Goal: Navigation & Orientation: Understand site structure

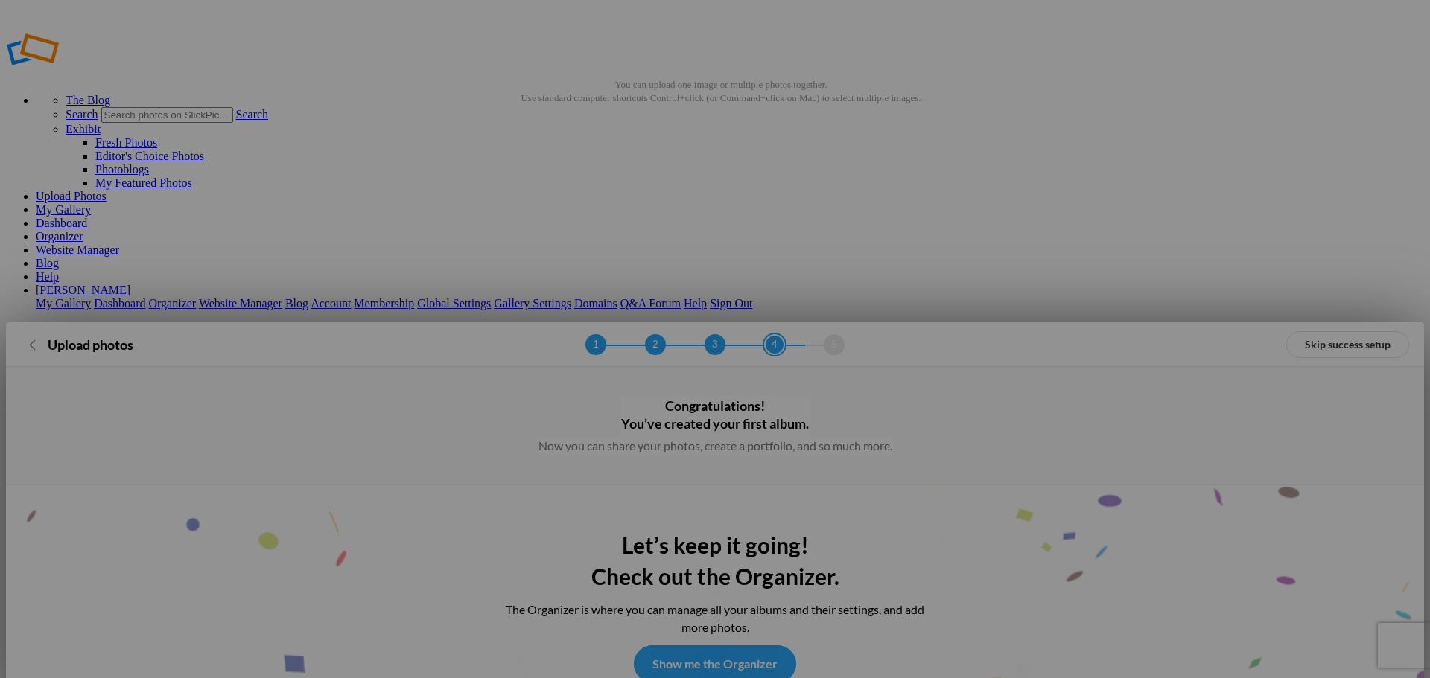
click at [710, 646] on link "Show me the Organizer" at bounding box center [715, 664] width 162 height 37
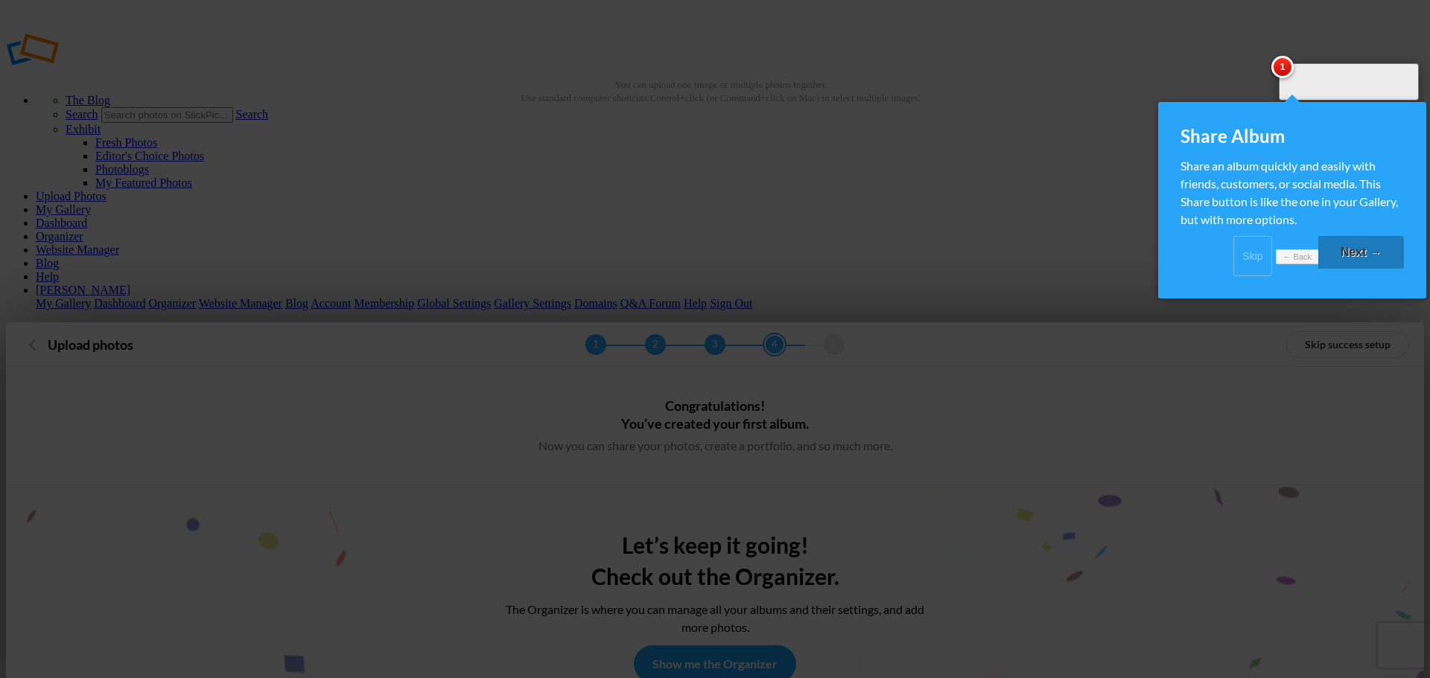
drag, startPoint x: 1334, startPoint y: 272, endPoint x: 1334, endPoint y: 281, distance: 8.9
click at [1335, 269] on link "Next →" at bounding box center [1361, 252] width 86 height 33
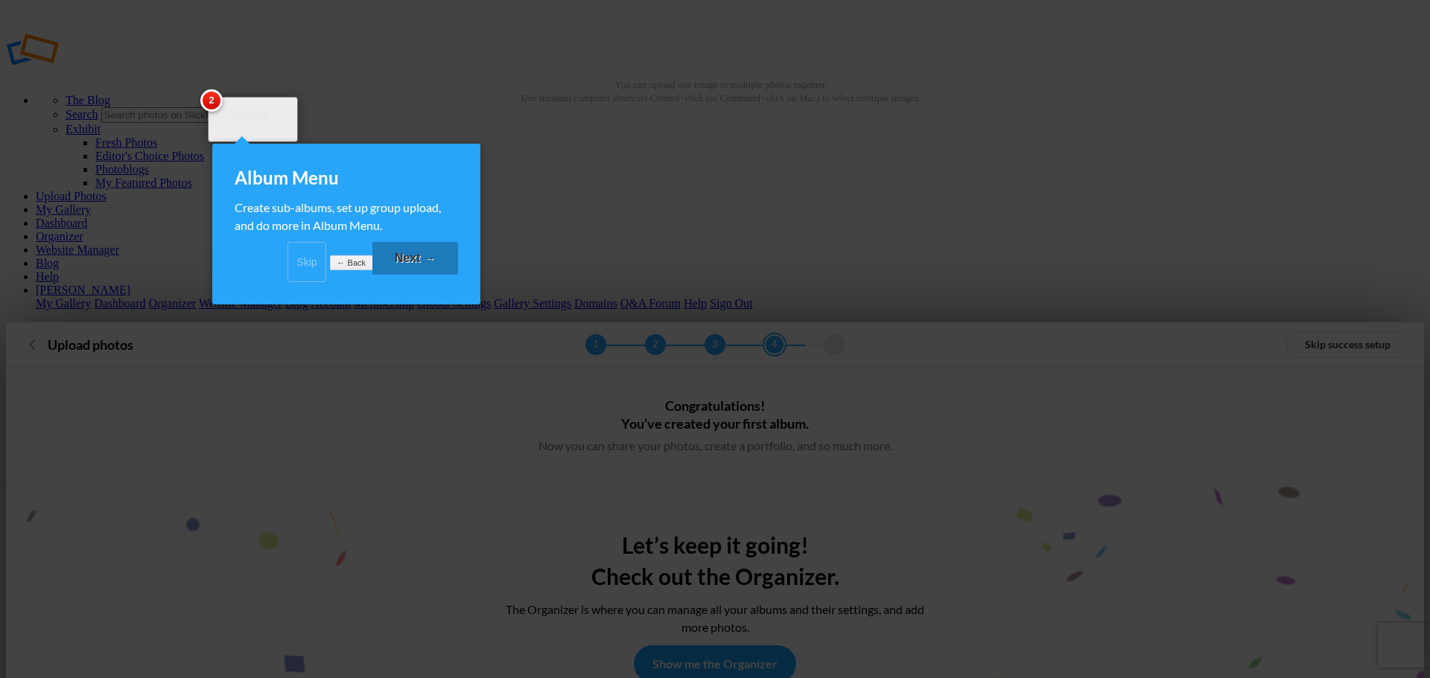
click at [389, 273] on link "Next →" at bounding box center [415, 258] width 86 height 33
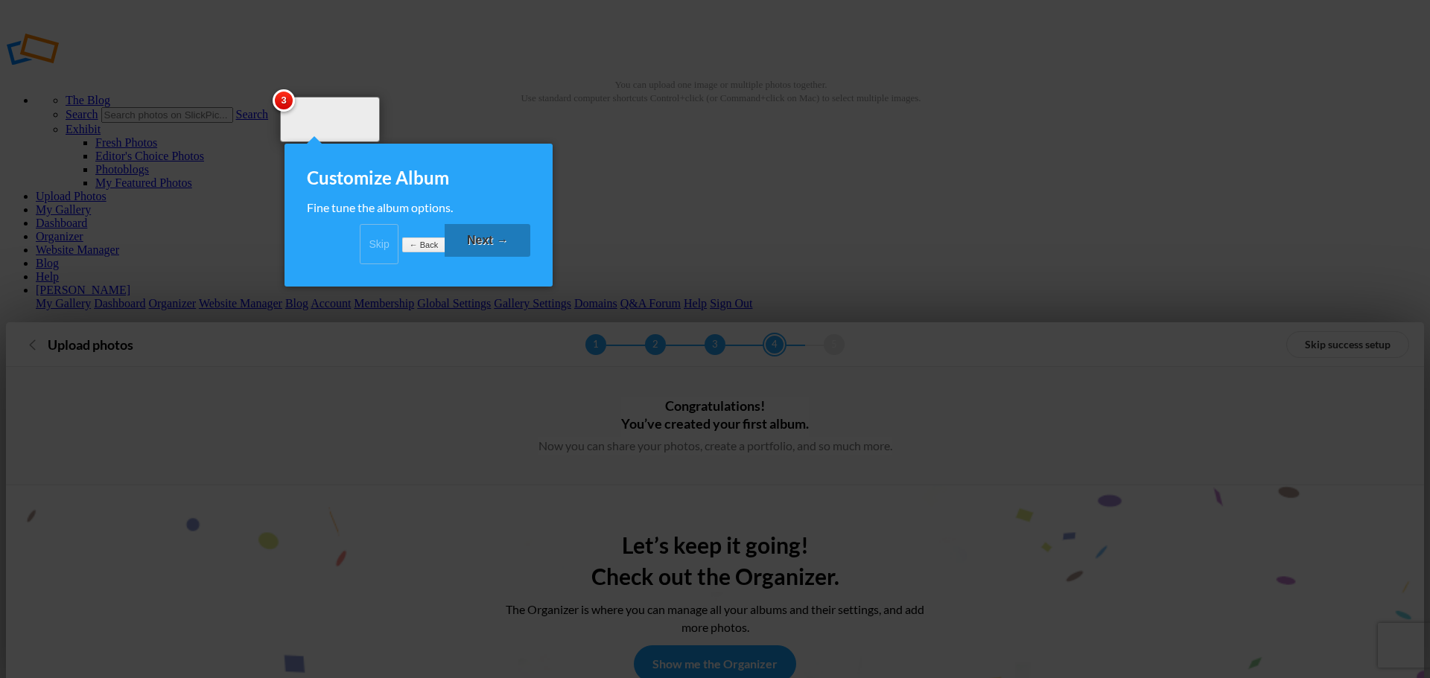
click at [482, 255] on link "Next →" at bounding box center [488, 240] width 86 height 33
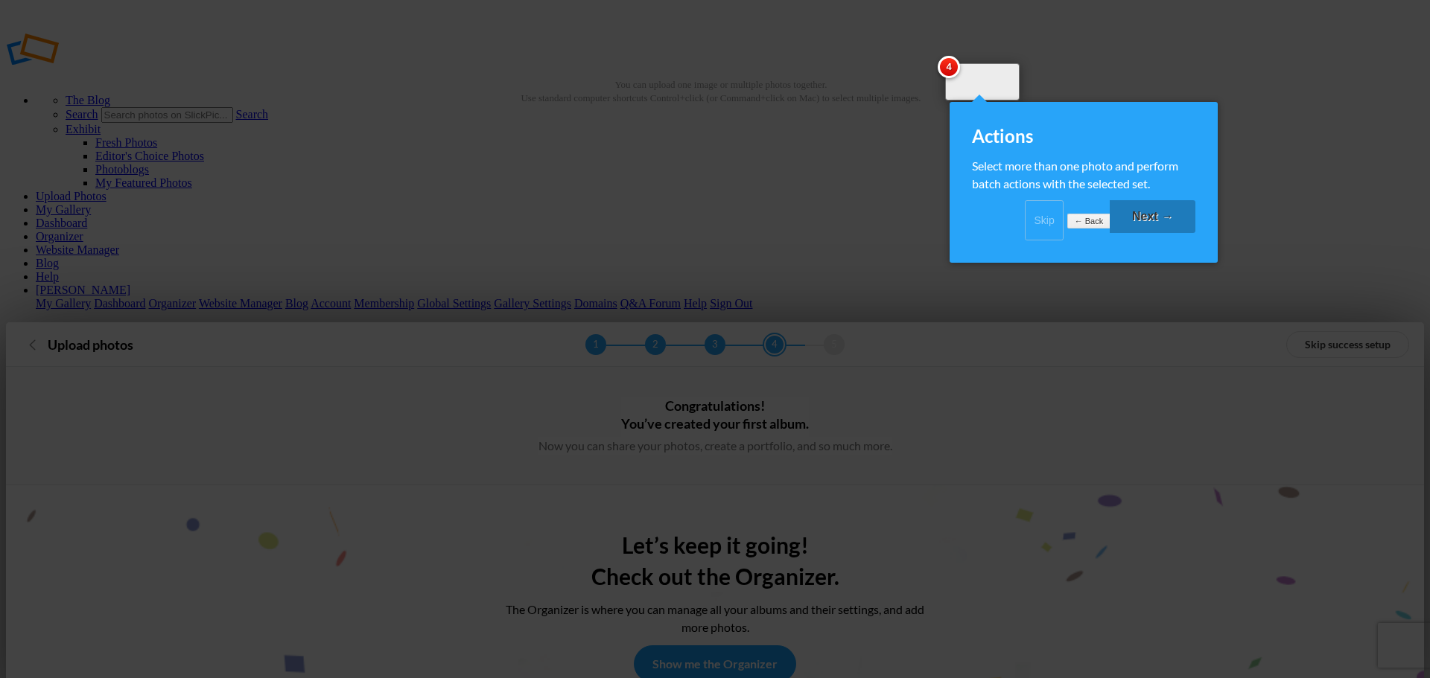
click at [1155, 226] on link "Next →" at bounding box center [1152, 216] width 86 height 33
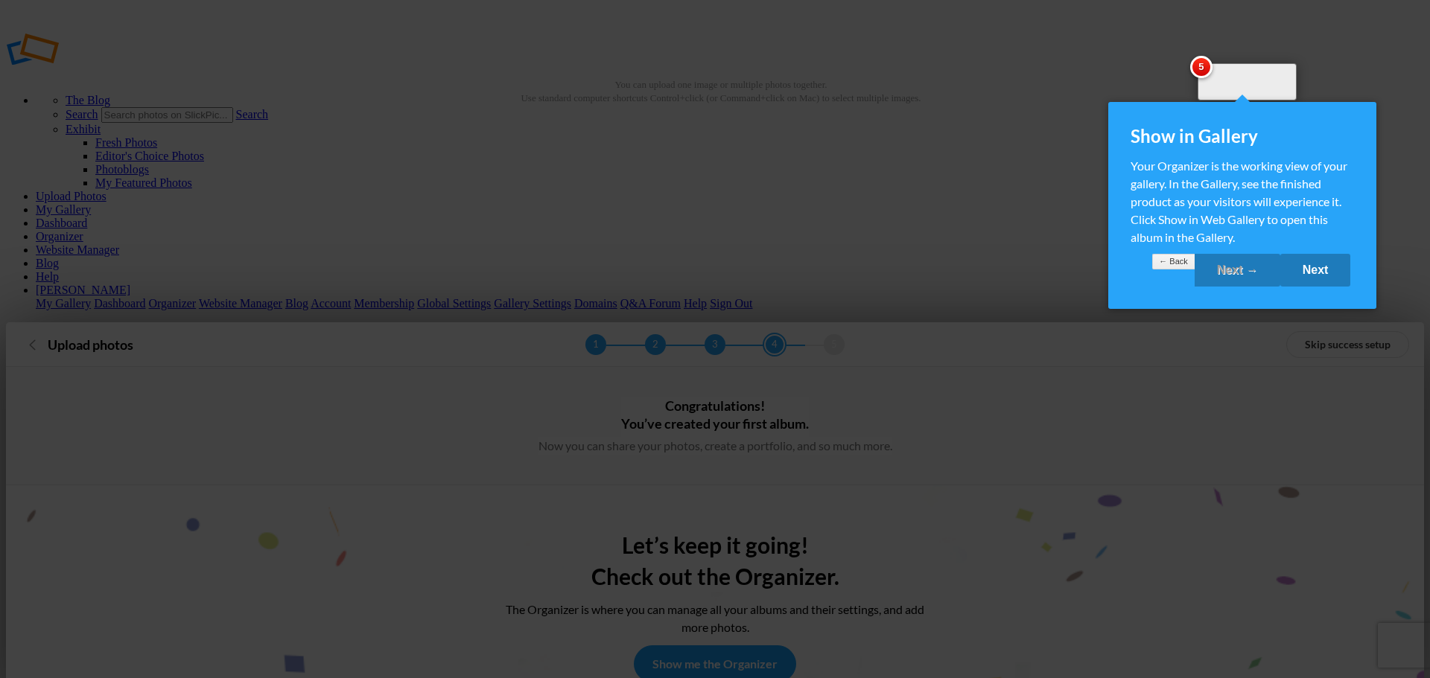
click at [1310, 287] on link "Next" at bounding box center [1315, 270] width 71 height 33
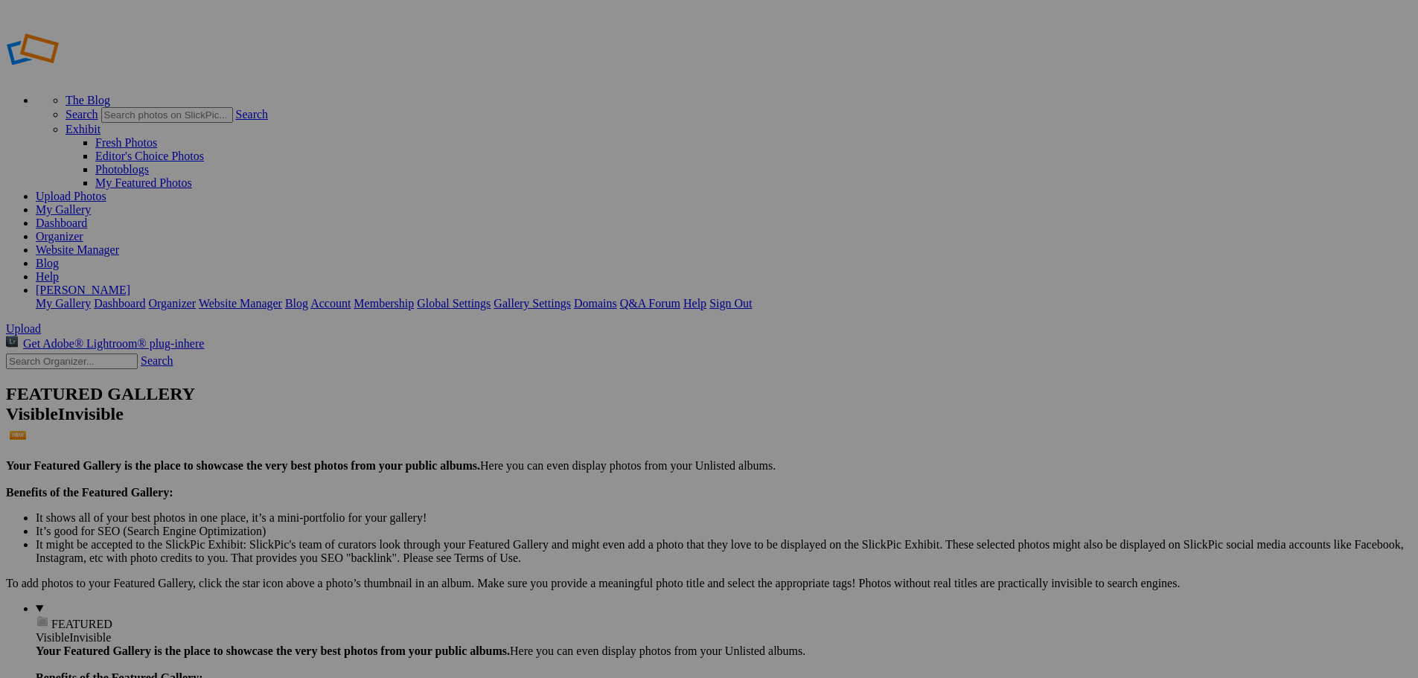
drag, startPoint x: 549, startPoint y: 237, endPoint x: 356, endPoint y: 208, distance: 195.0
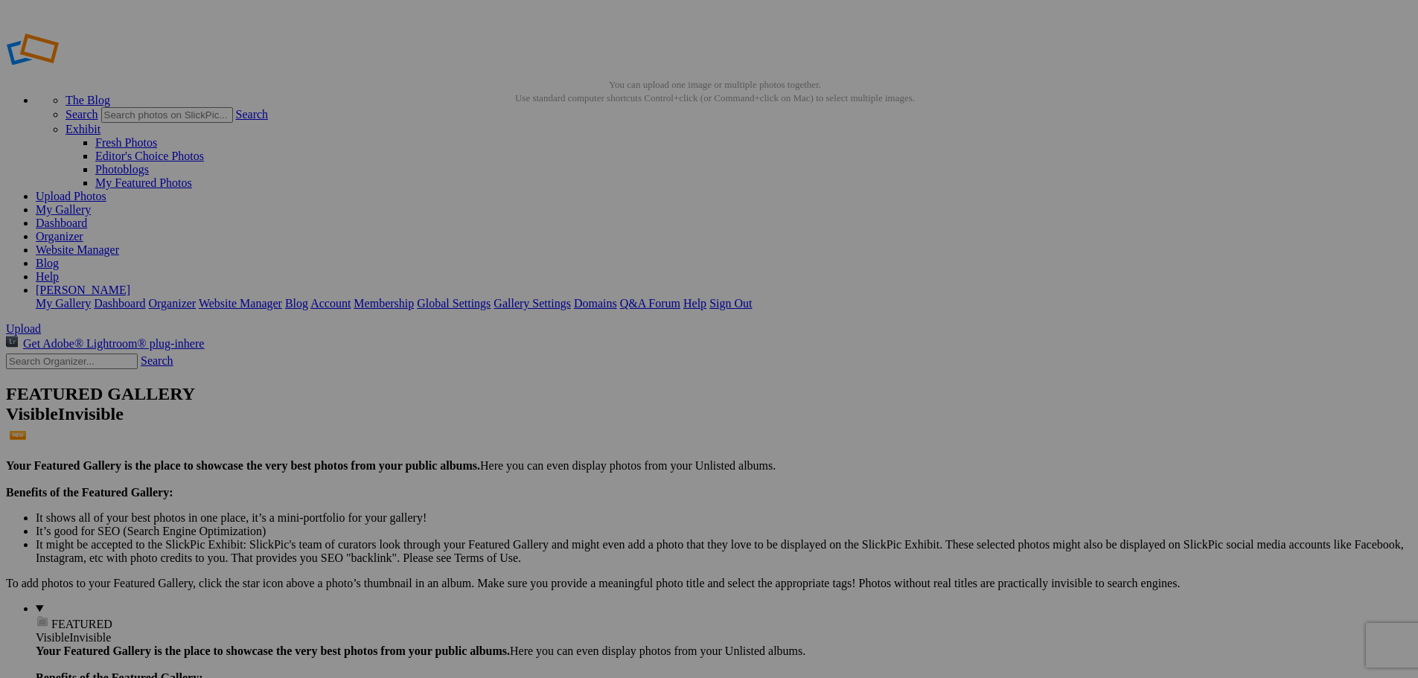
drag, startPoint x: 803, startPoint y: 277, endPoint x: 1058, endPoint y: 471, distance: 320.9
drag, startPoint x: 517, startPoint y: 357, endPoint x: 542, endPoint y: 354, distance: 24.9
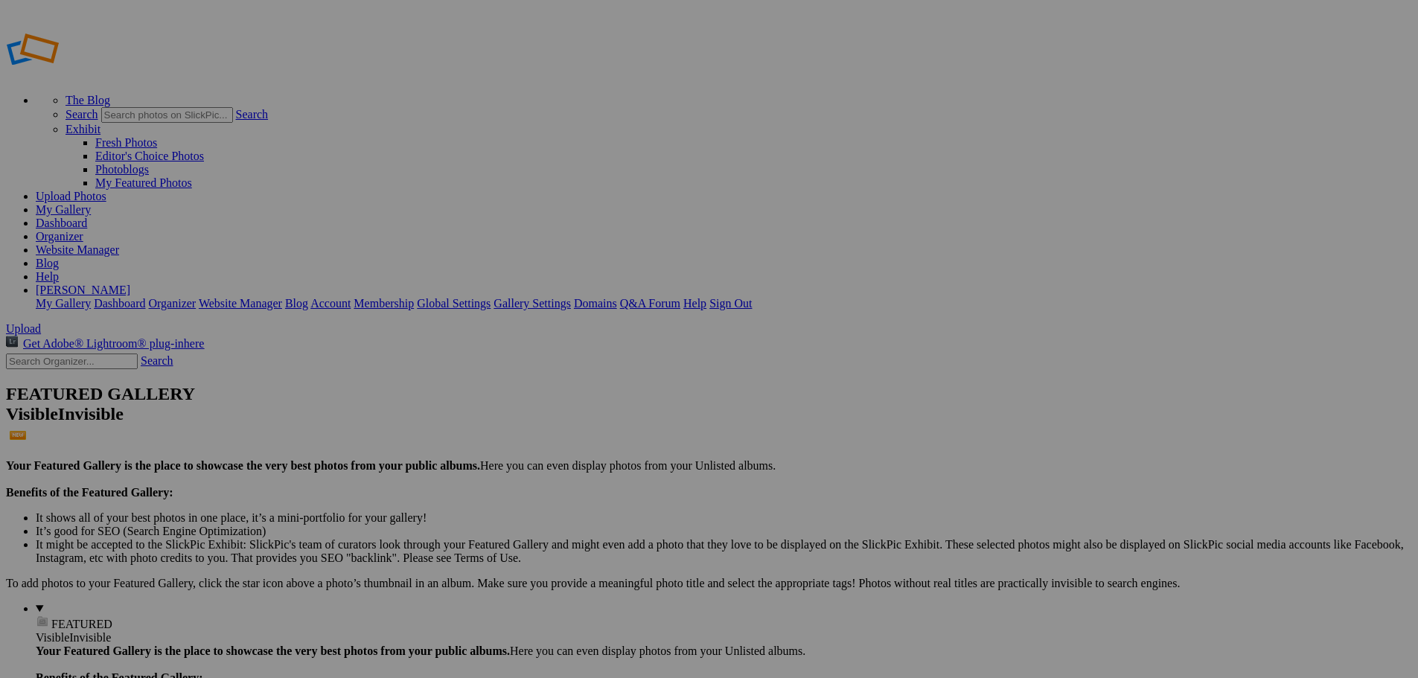
click at [119, 243] on link "Website Manager" at bounding box center [77, 249] width 83 height 13
